Goal: Check status

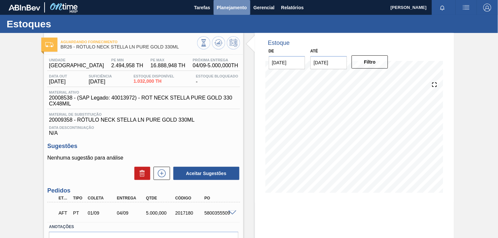
click at [234, 2] on button "Planejamento" at bounding box center [231, 7] width 37 height 15
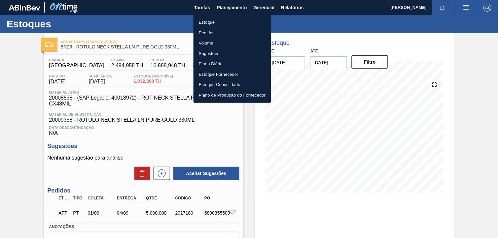
drag, startPoint x: 224, startPoint y: 22, endPoint x: 291, endPoint y: 24, distance: 66.7
click at [224, 22] on li "Estoque" at bounding box center [232, 22] width 78 height 11
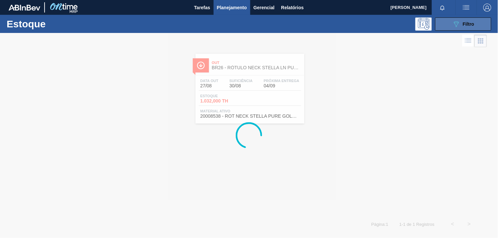
drag, startPoint x: 445, startPoint y: 18, endPoint x: 449, endPoint y: 25, distance: 8.1
click at [448, 23] on main "Tarefas Planejamento Gerencial Relatórios BEATRIZ FAGUNDES SILVERIO Marcar toda…" at bounding box center [249, 119] width 498 height 238
click at [450, 27] on button "089F7B8B-B2A5-4AFE-B5C0-19BA573D28AC Filtro" at bounding box center [463, 23] width 56 height 13
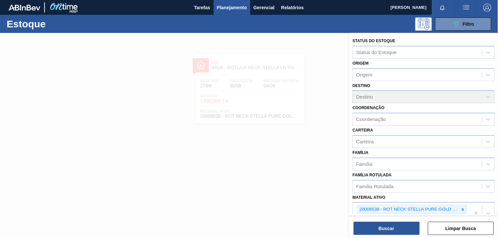
scroll to position [73, 0]
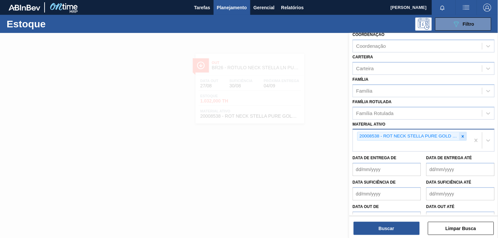
drag, startPoint x: 461, startPoint y: 135, endPoint x: 456, endPoint y: 133, distance: 6.2
click at [458, 133] on div "20008538 - ROT NECK STELLA PURE GOLD 330 CX48MIL" at bounding box center [412, 136] width 110 height 9
click at [435, 17] on button "089F7B8B-B2A5-4AFE-B5C0-19BA573D28AC Filtro" at bounding box center [463, 23] width 56 height 13
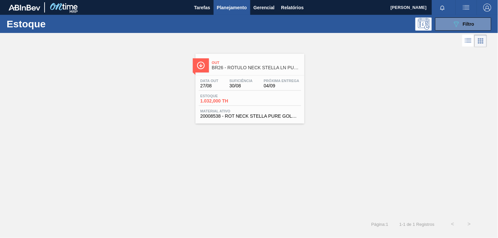
click at [237, 108] on div "Data [DATE] Suficiência 30/08 Próxima Entrega 04/09 Estoque 1.032,000 TH Materi…" at bounding box center [249, 98] width 109 height 45
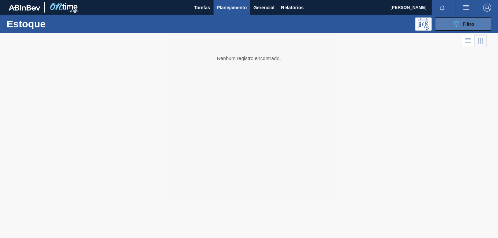
click at [438, 30] on button "089F7B8B-B2A5-4AFE-B5C0-19BA573D28AC Filtro" at bounding box center [463, 23] width 56 height 13
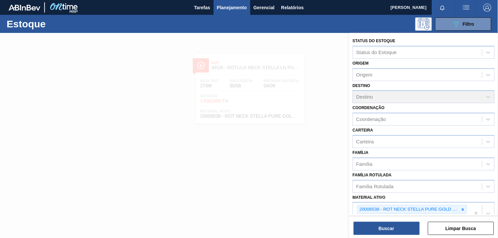
scroll to position [84, 0]
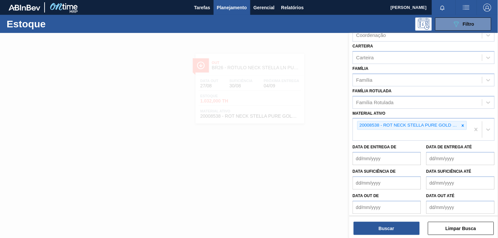
drag, startPoint x: 463, startPoint y: 121, endPoint x: 453, endPoint y: 123, distance: 10.3
click at [464, 123] on icon at bounding box center [462, 125] width 5 height 5
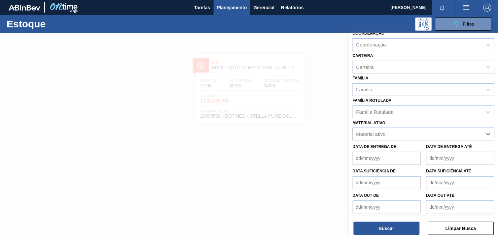
paste ativo "30003359"
type ativo "30003359"
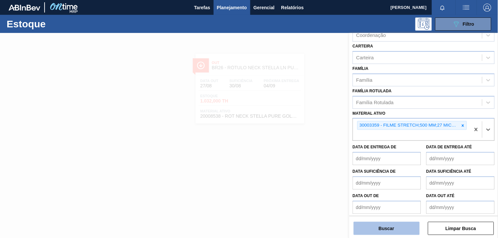
click at [374, 230] on button "Buscar" at bounding box center [386, 228] width 66 height 13
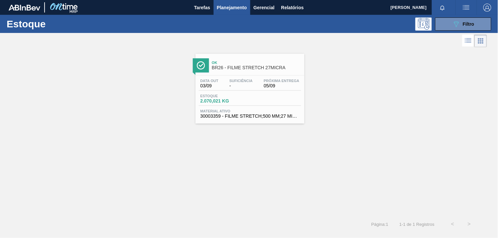
click at [222, 96] on span "Estoque" at bounding box center [223, 96] width 46 height 4
